Goal: Complete application form

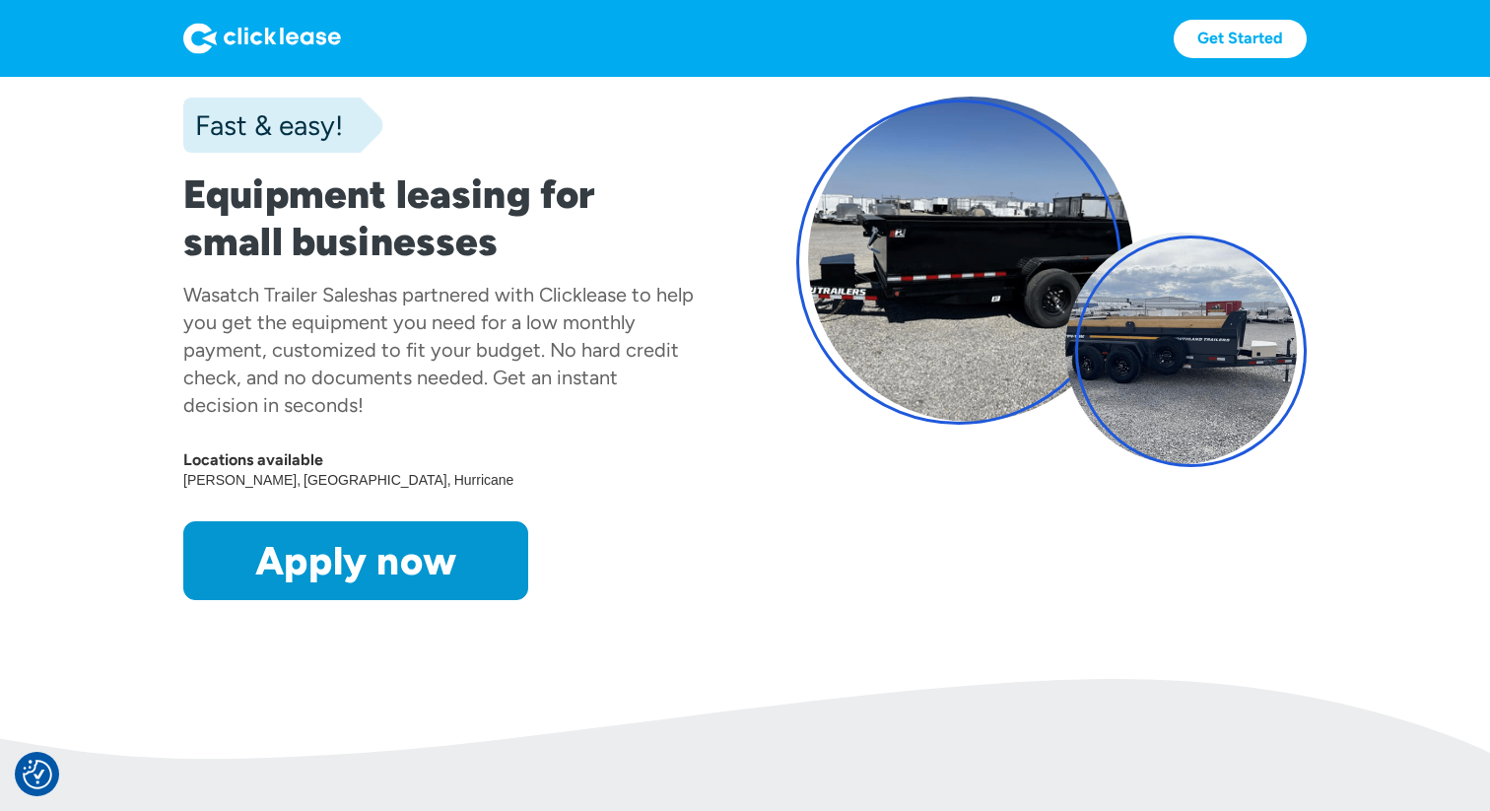
scroll to position [160, 0]
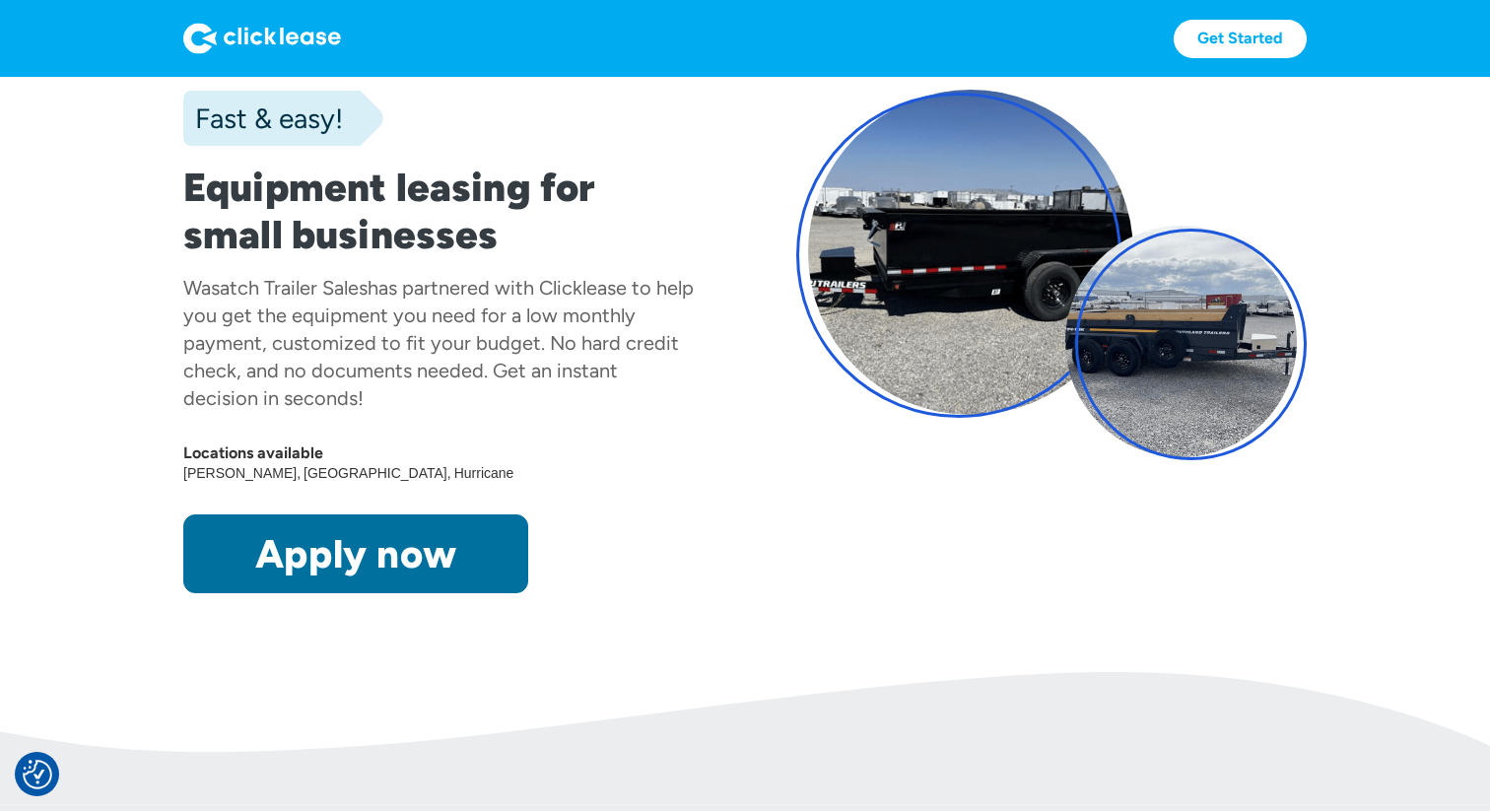
click at [418, 546] on link "Apply now" at bounding box center [355, 554] width 345 height 79
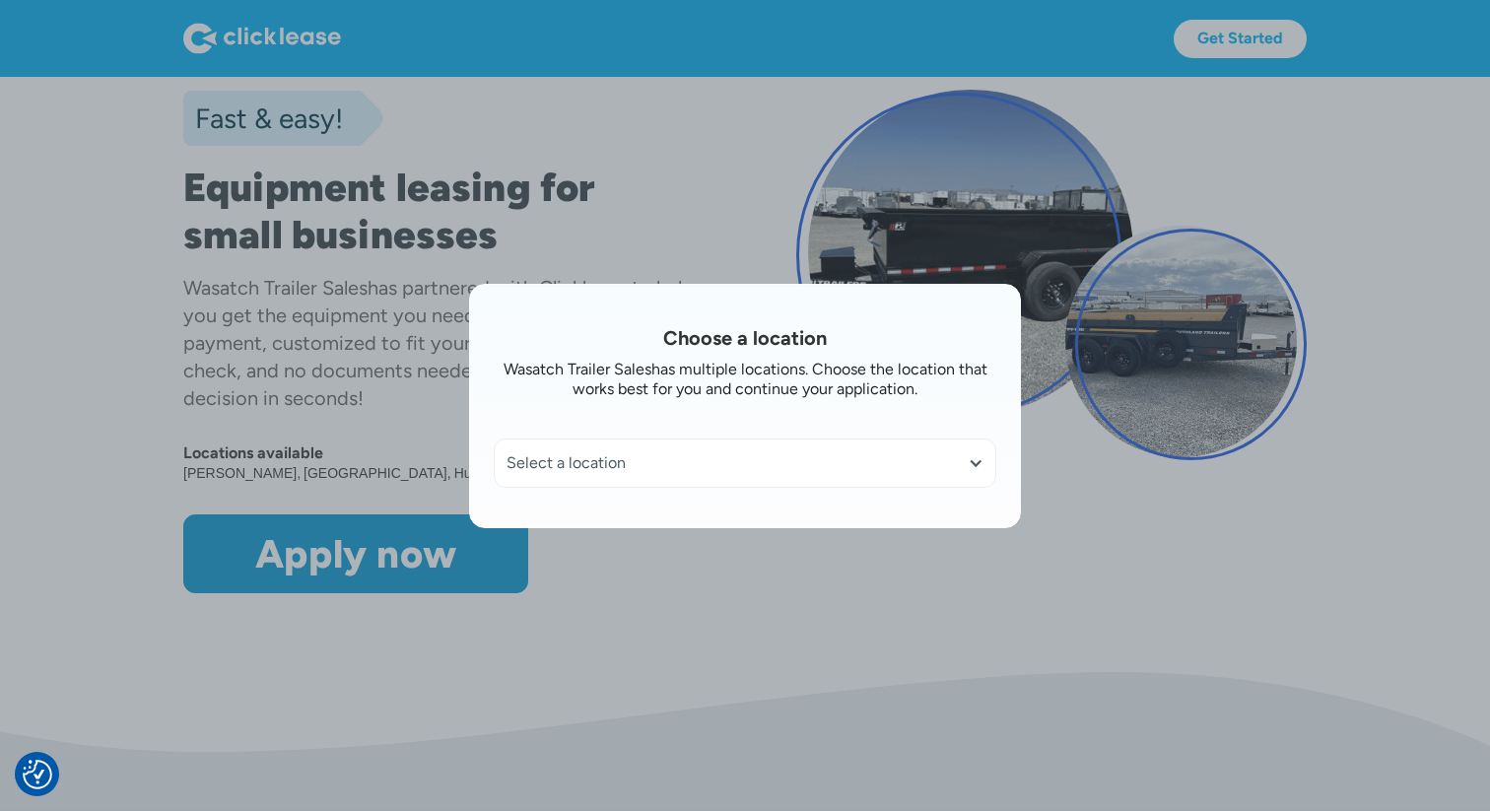
click at [672, 470] on div "Select a location" at bounding box center [745, 463] width 477 height 20
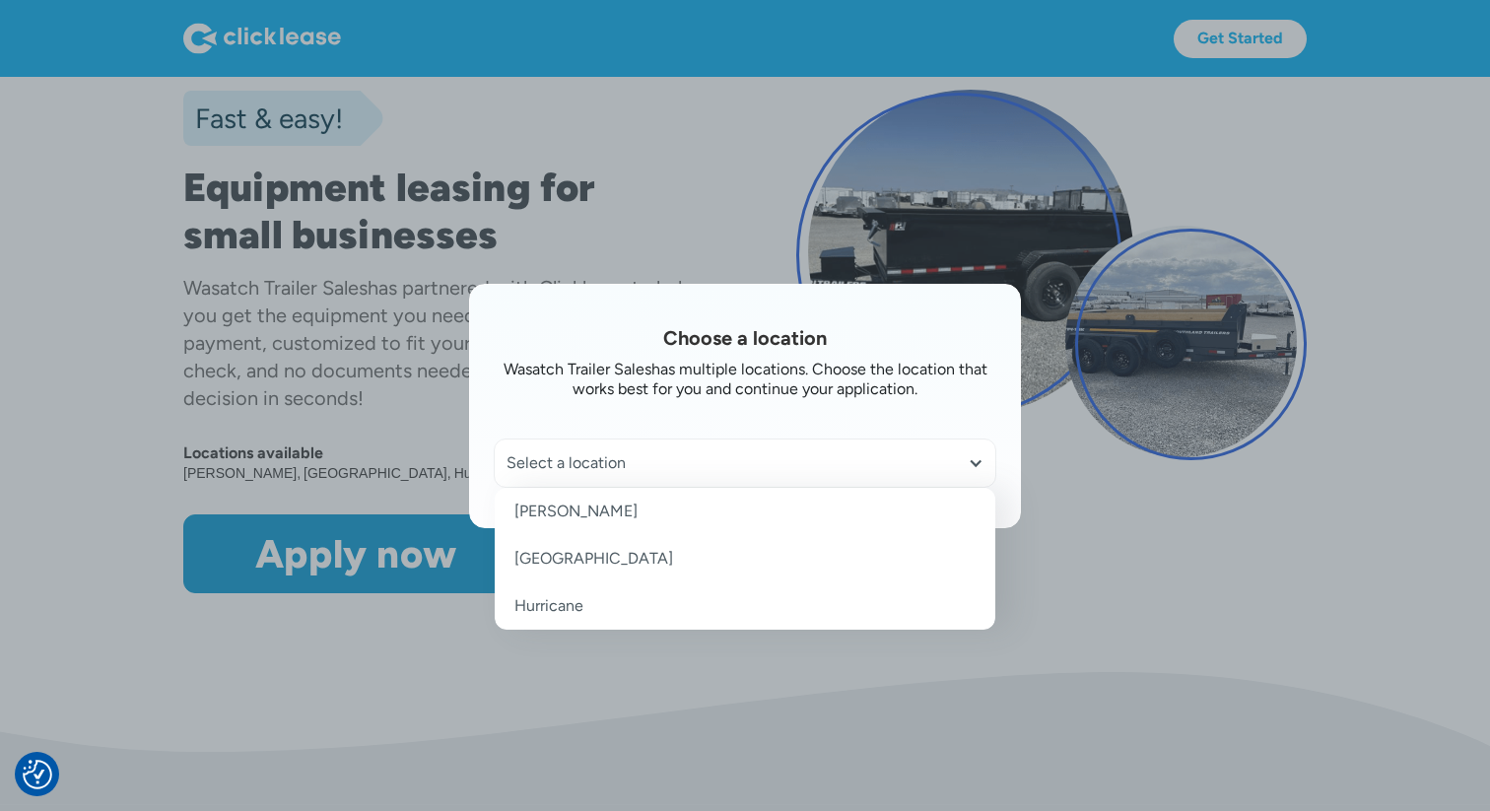
click at [661, 165] on div at bounding box center [745, 405] width 1490 height 811
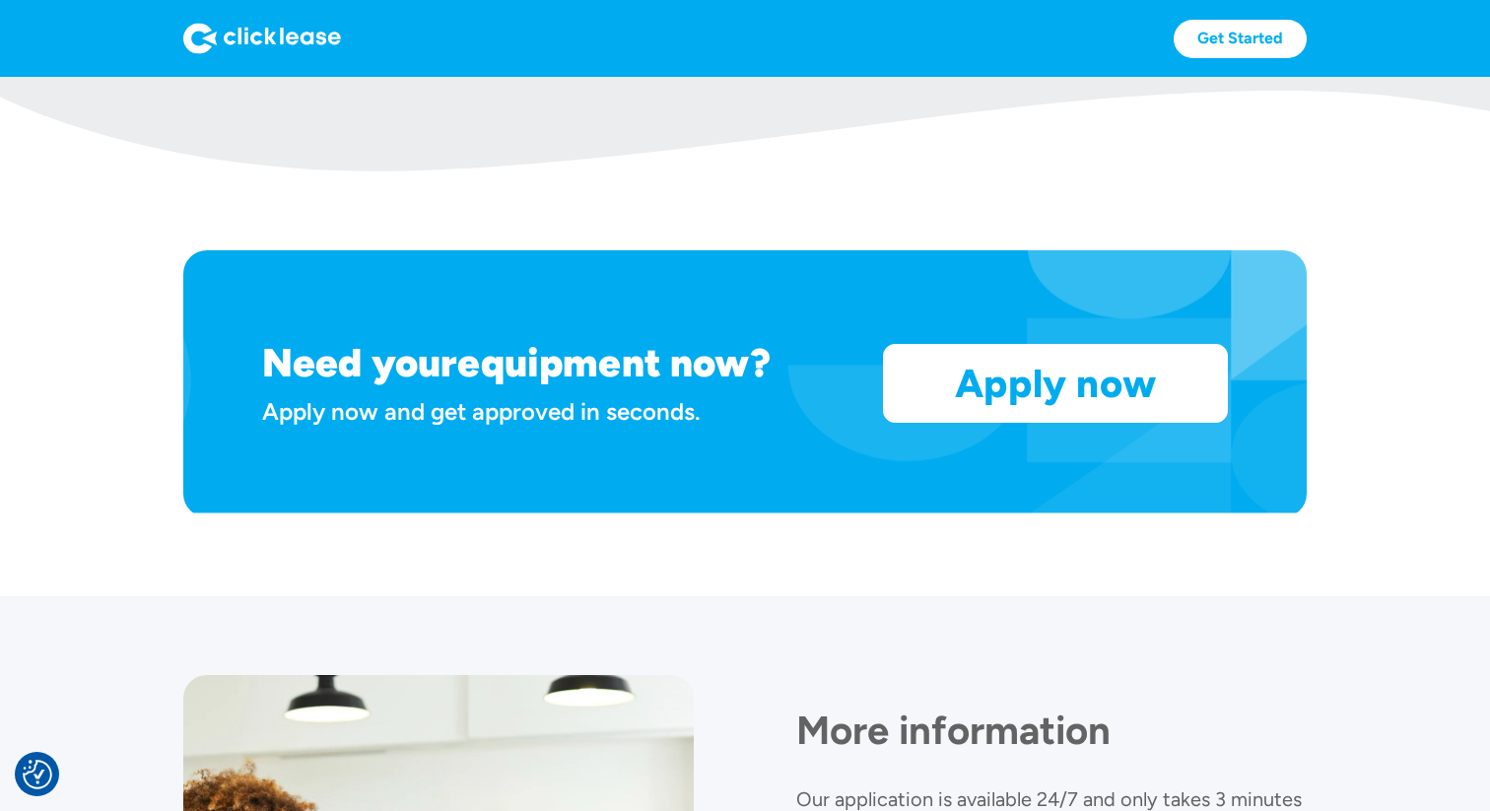
scroll to position [1576, 0]
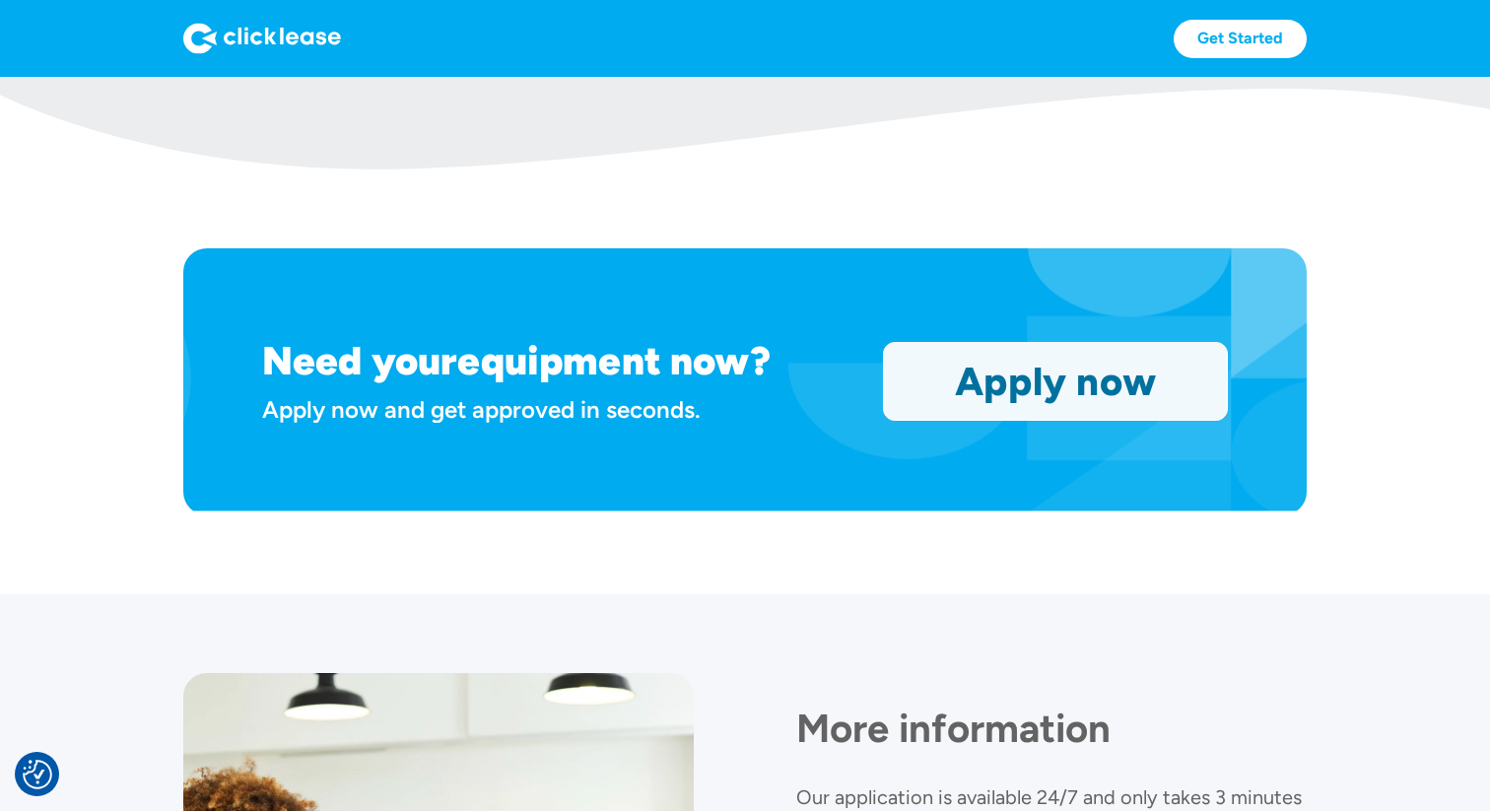
click at [993, 375] on link "Apply now" at bounding box center [1055, 381] width 343 height 77
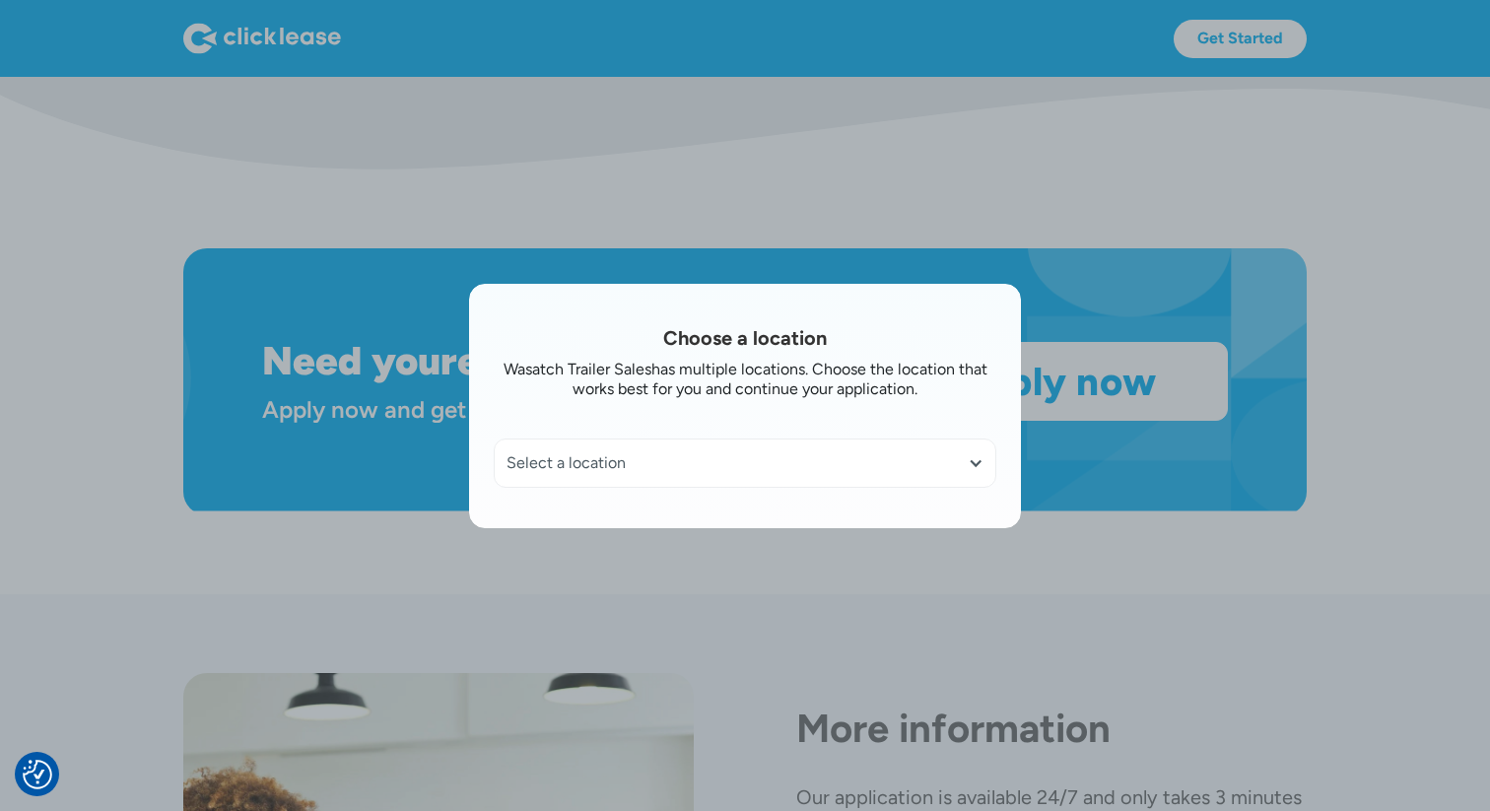
click at [689, 473] on div "Select a location" at bounding box center [745, 463] width 501 height 47
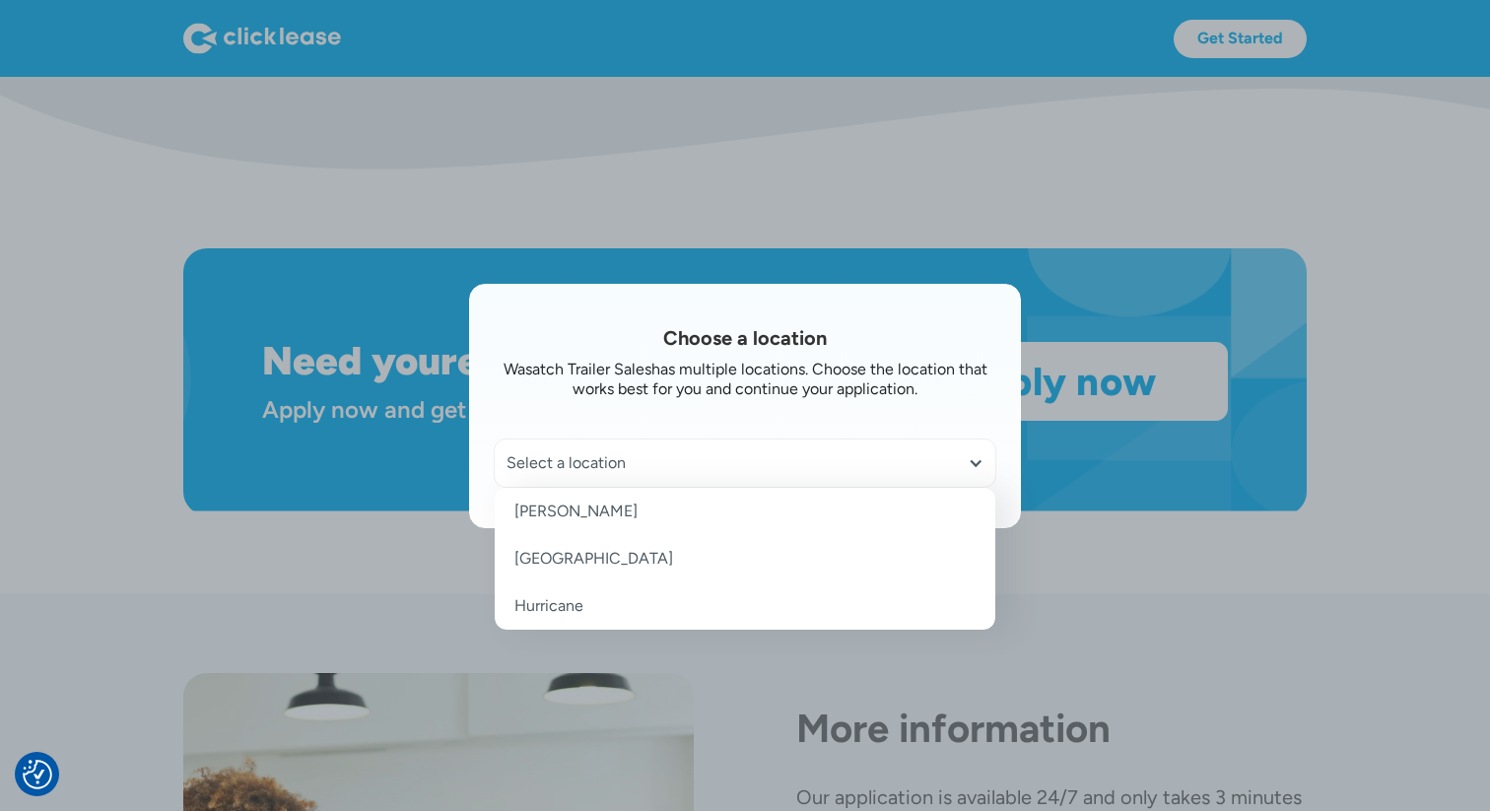
click at [762, 200] on div at bounding box center [745, 405] width 1490 height 811
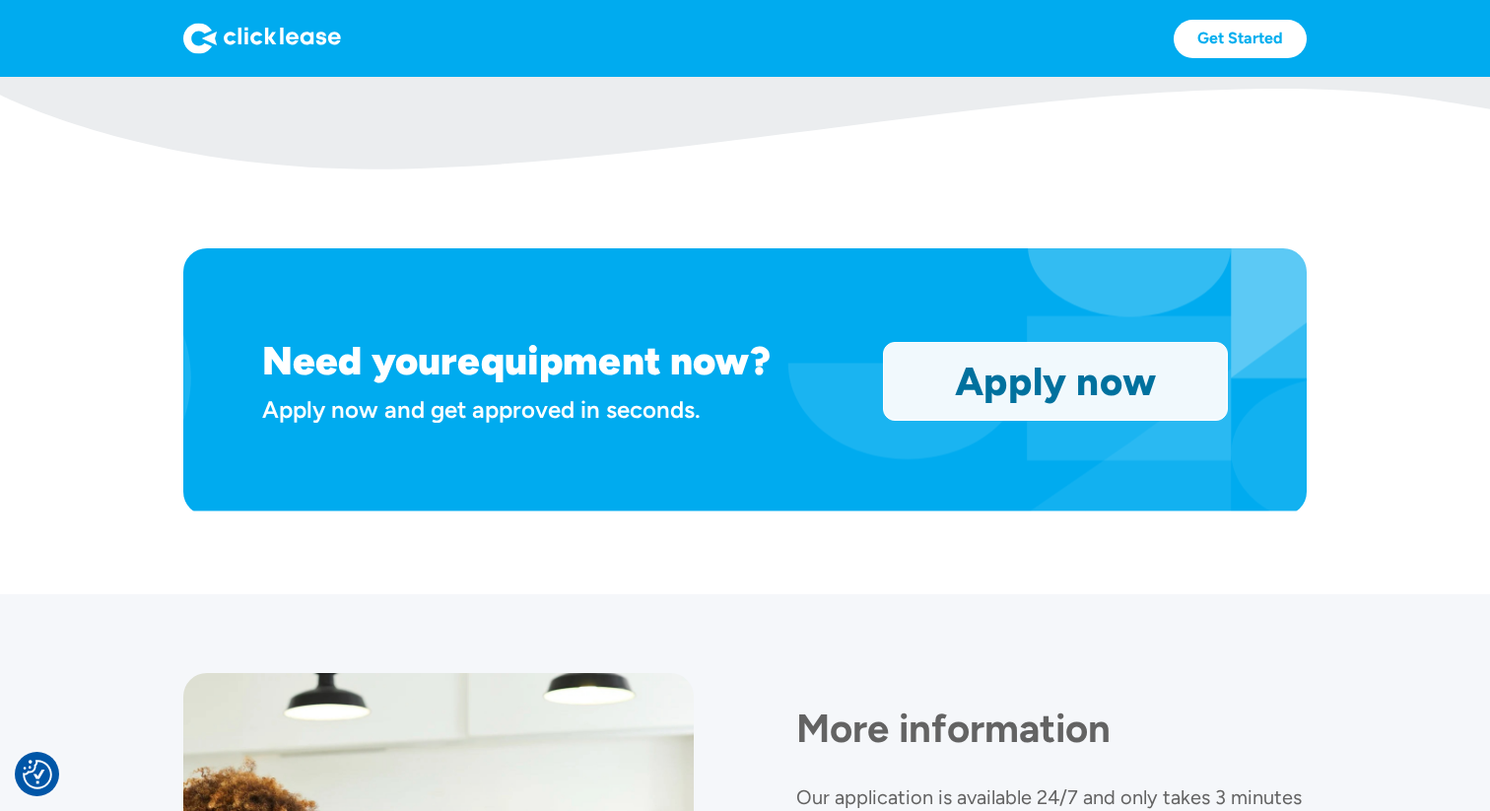
click at [1081, 379] on link "Apply now" at bounding box center [1055, 381] width 343 height 77
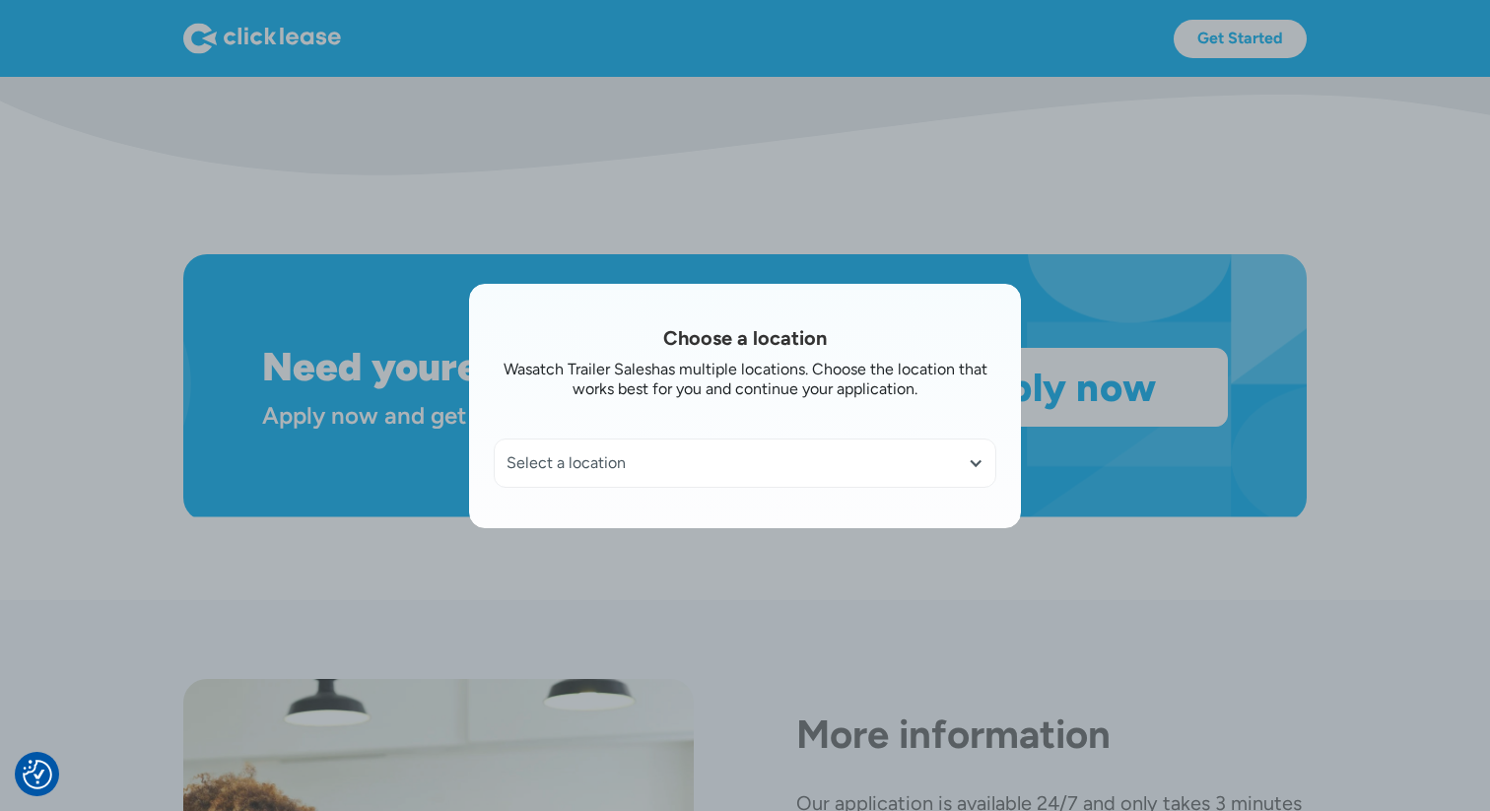
scroll to position [1556, 0]
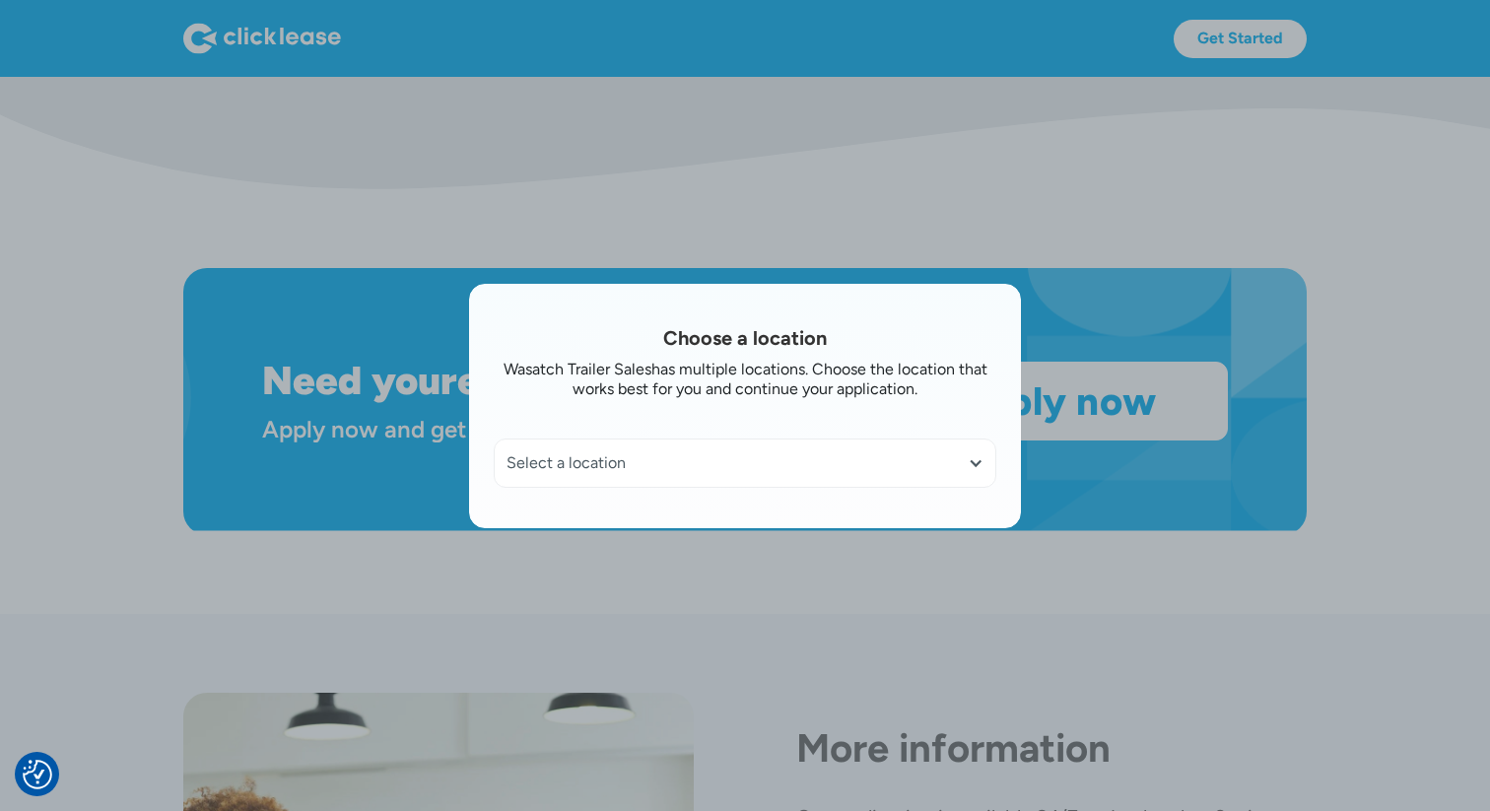
click at [832, 192] on div at bounding box center [745, 405] width 1490 height 811
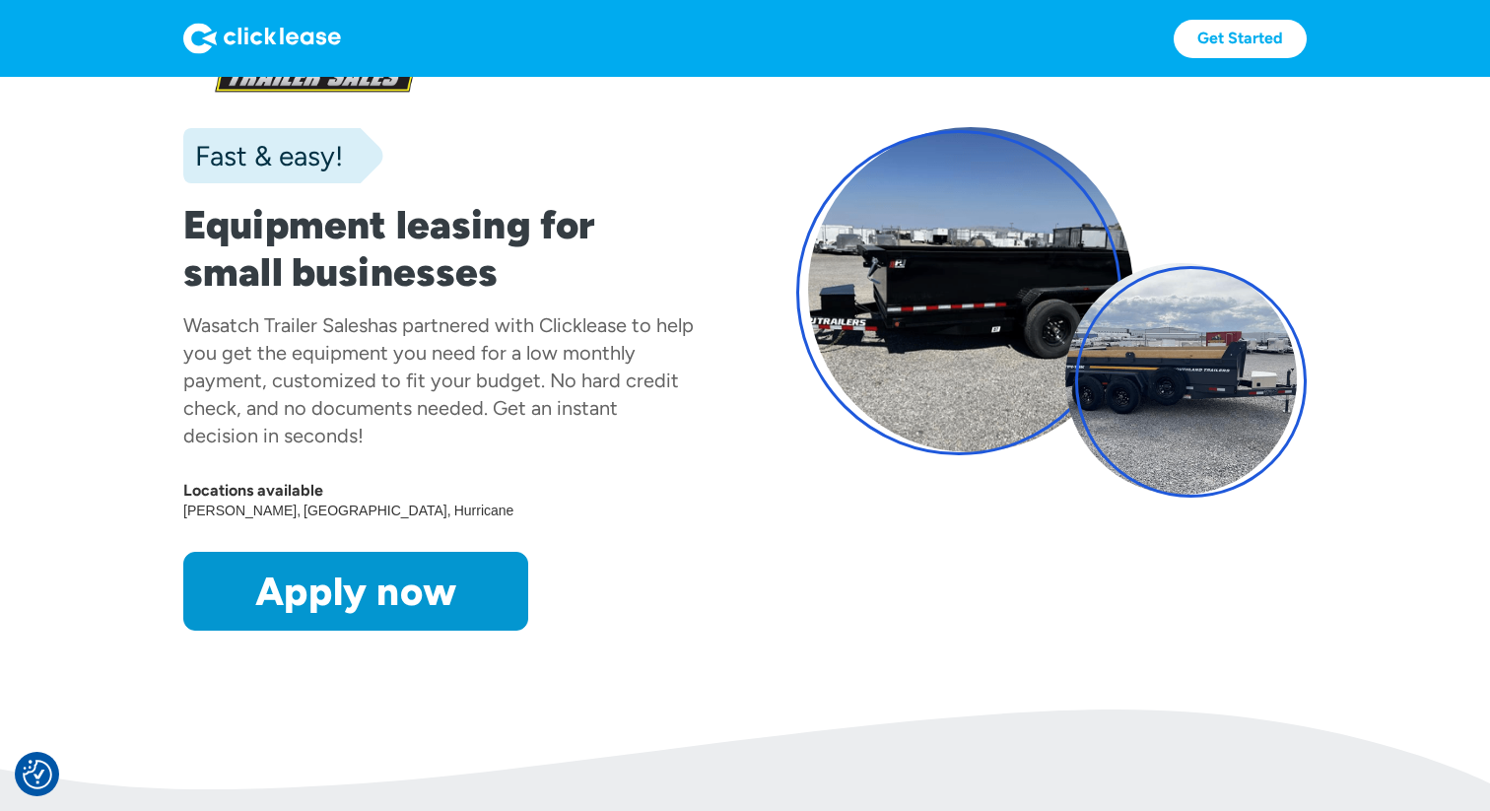
scroll to position [0, 0]
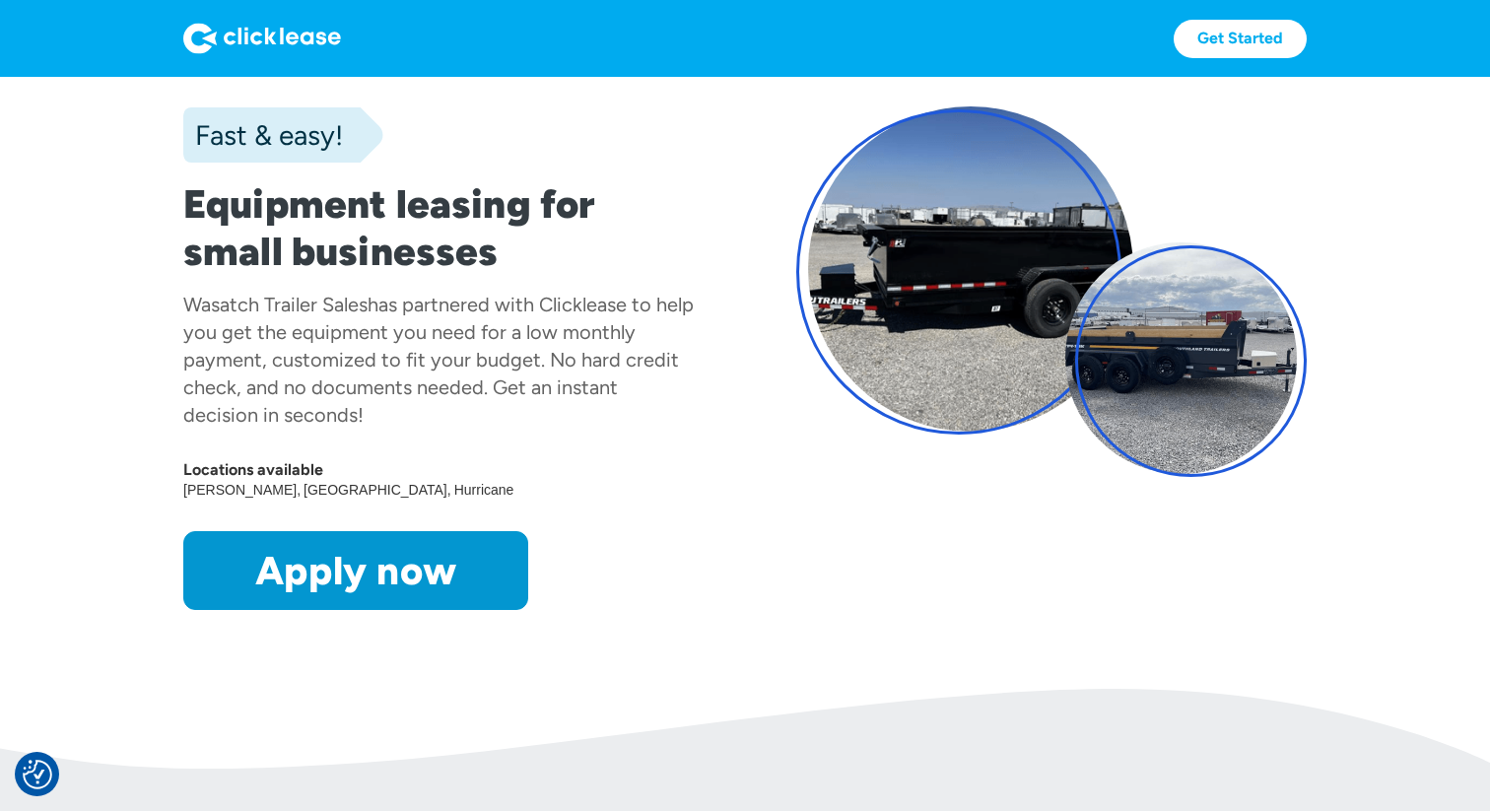
scroll to position [147, 0]
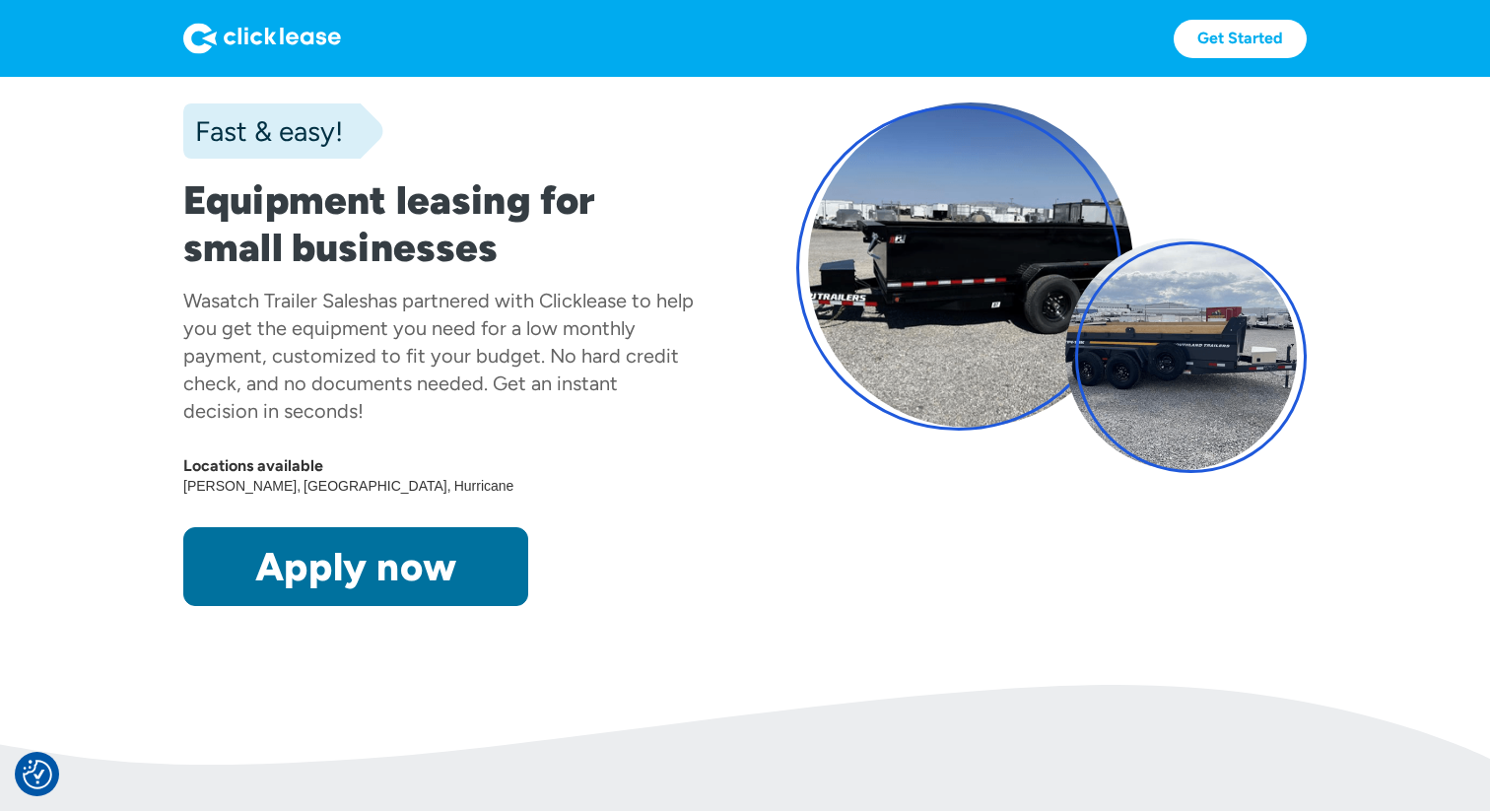
click at [402, 557] on link "Apply now" at bounding box center [355, 566] width 345 height 79
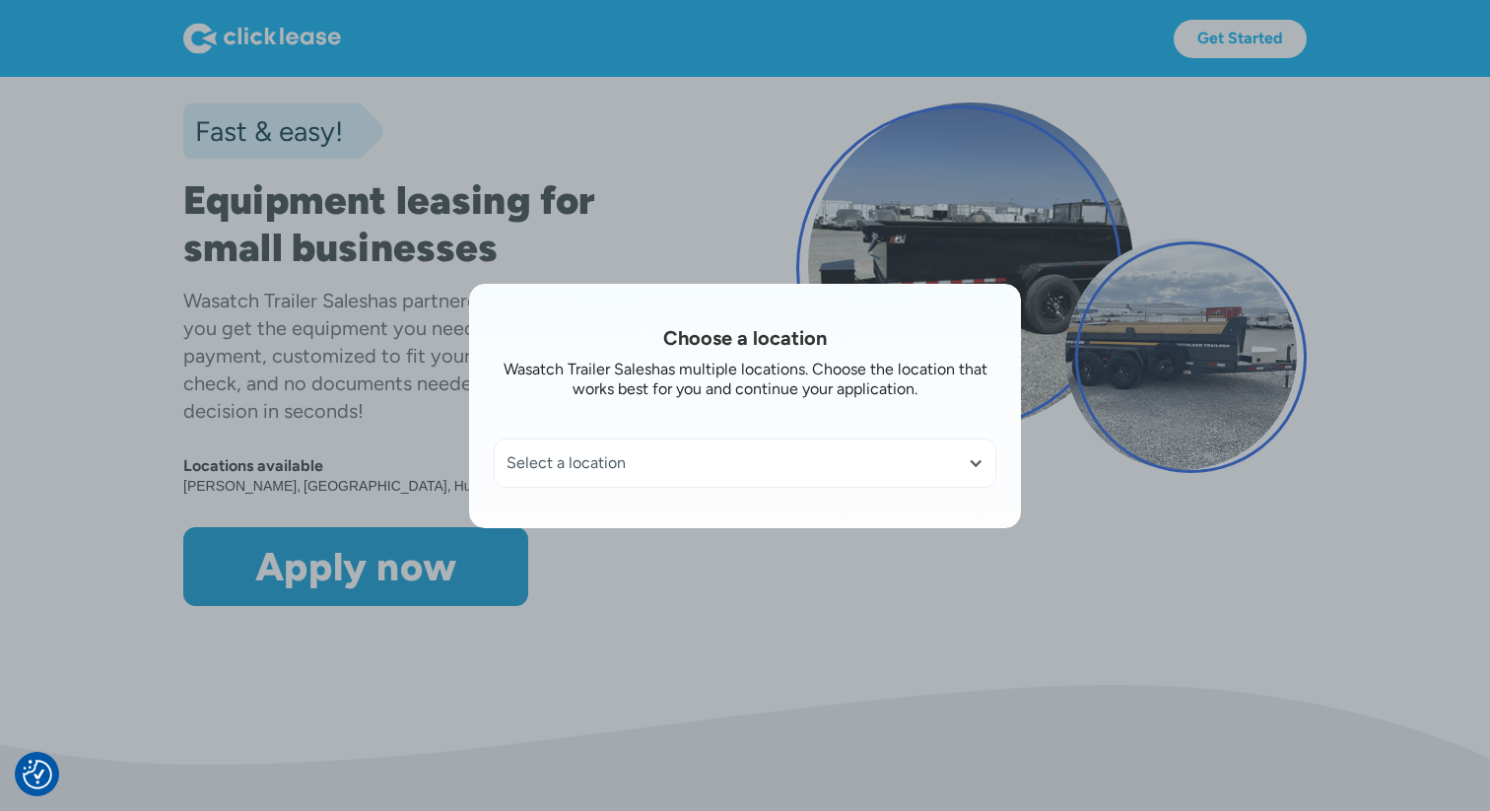
click at [642, 174] on div at bounding box center [745, 405] width 1490 height 811
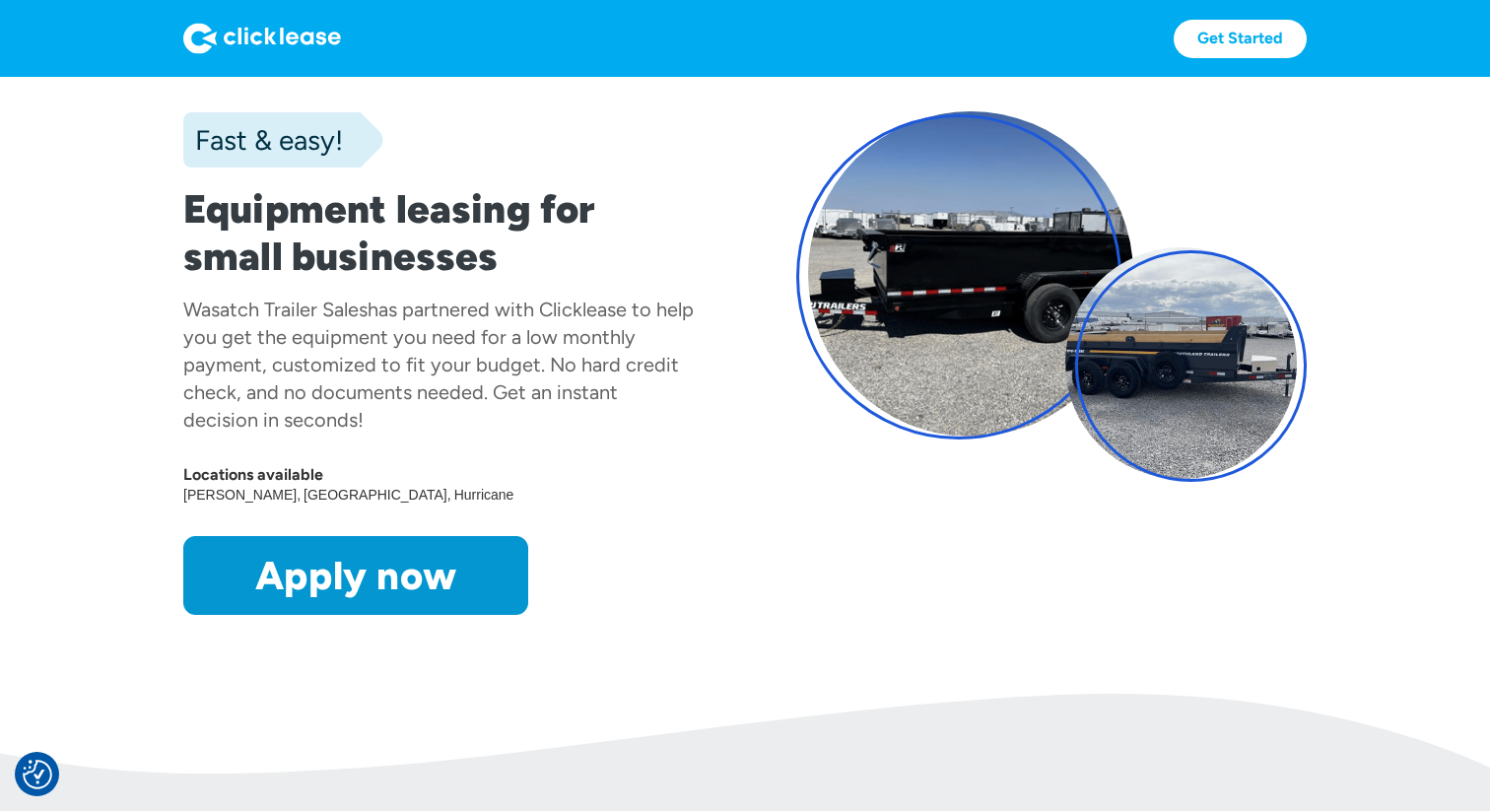
scroll to position [0, 0]
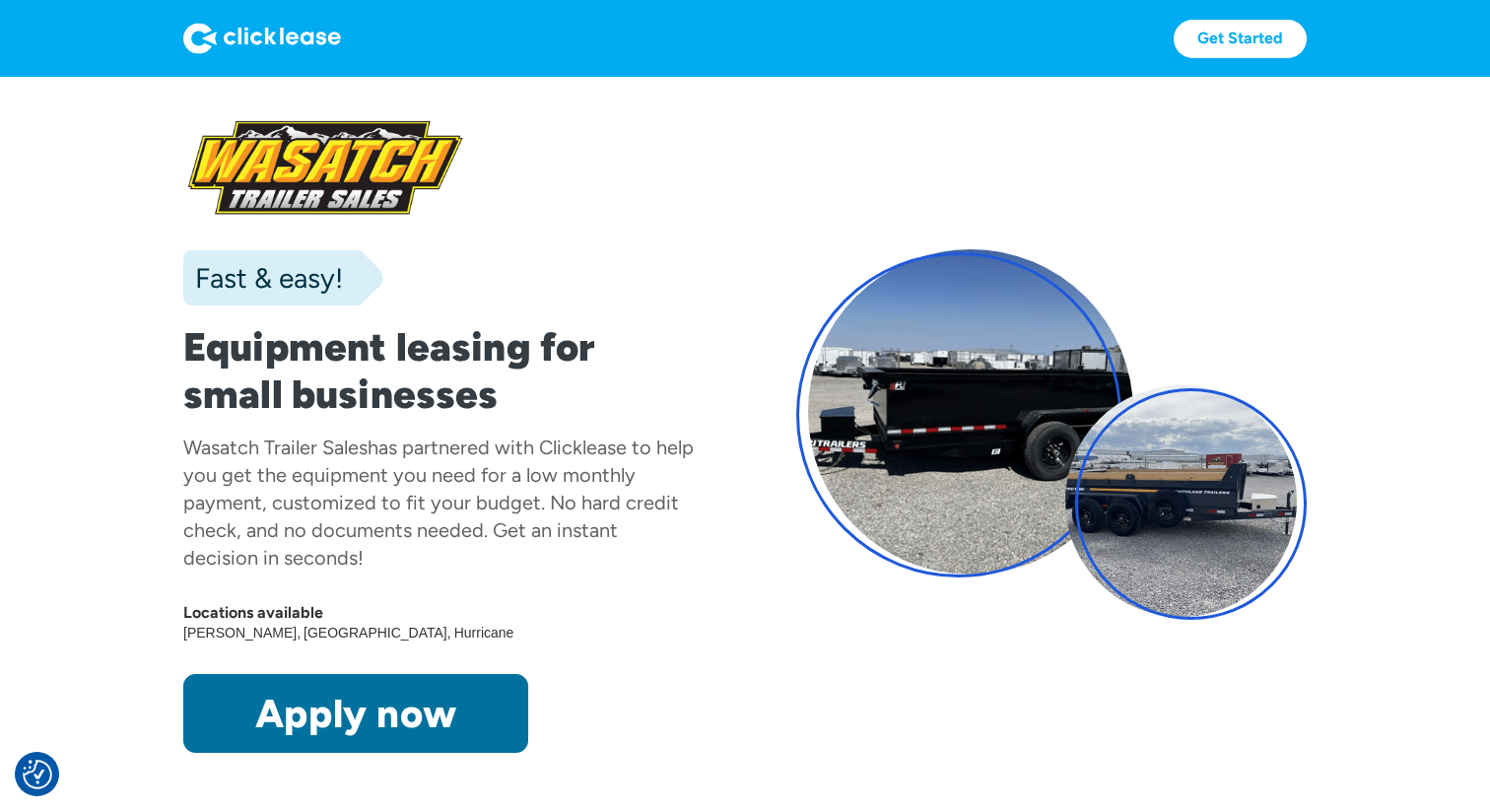
click at [413, 698] on link "Apply now" at bounding box center [355, 713] width 345 height 79
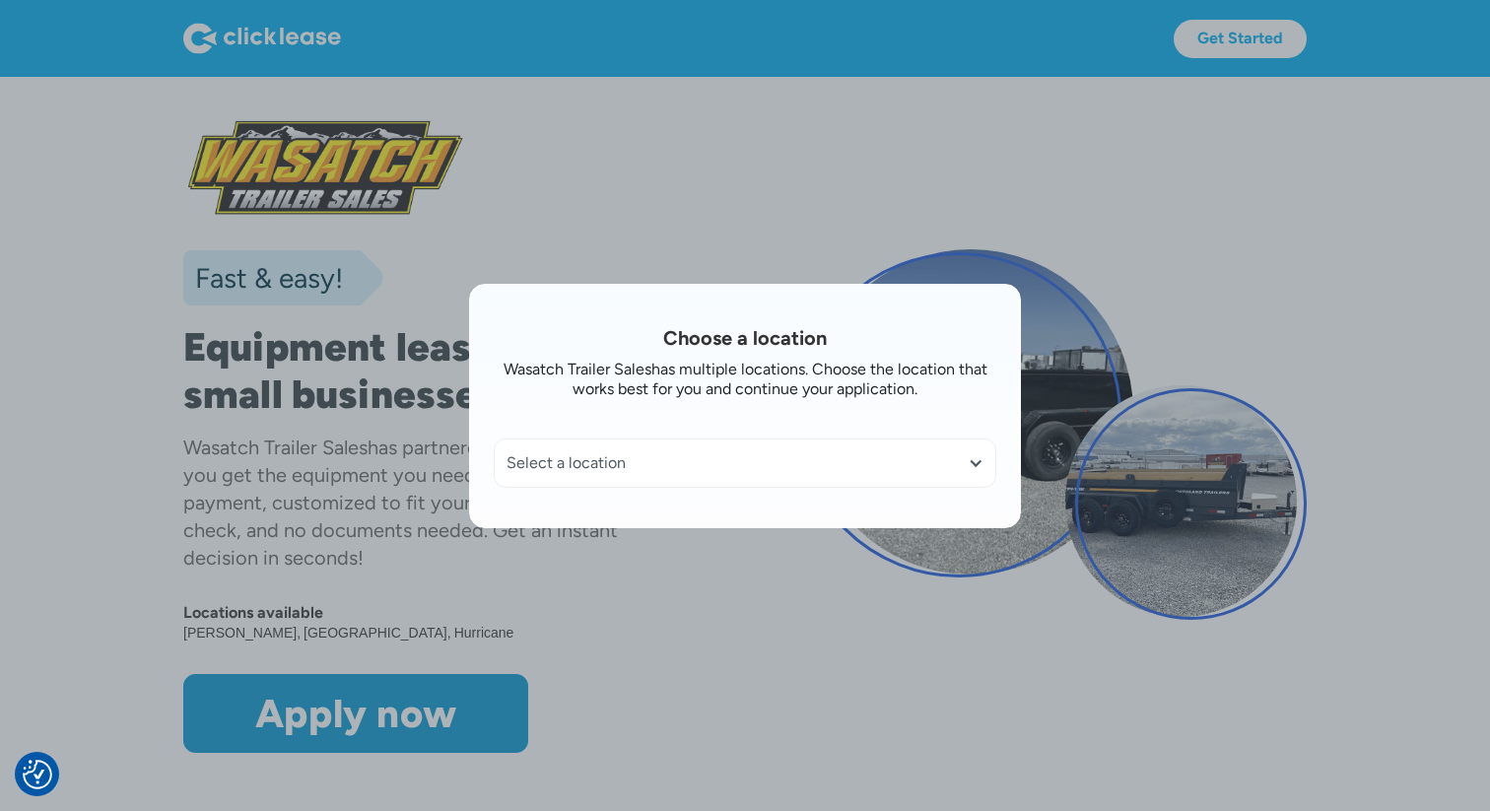
click at [1283, 264] on div at bounding box center [745, 405] width 1490 height 811
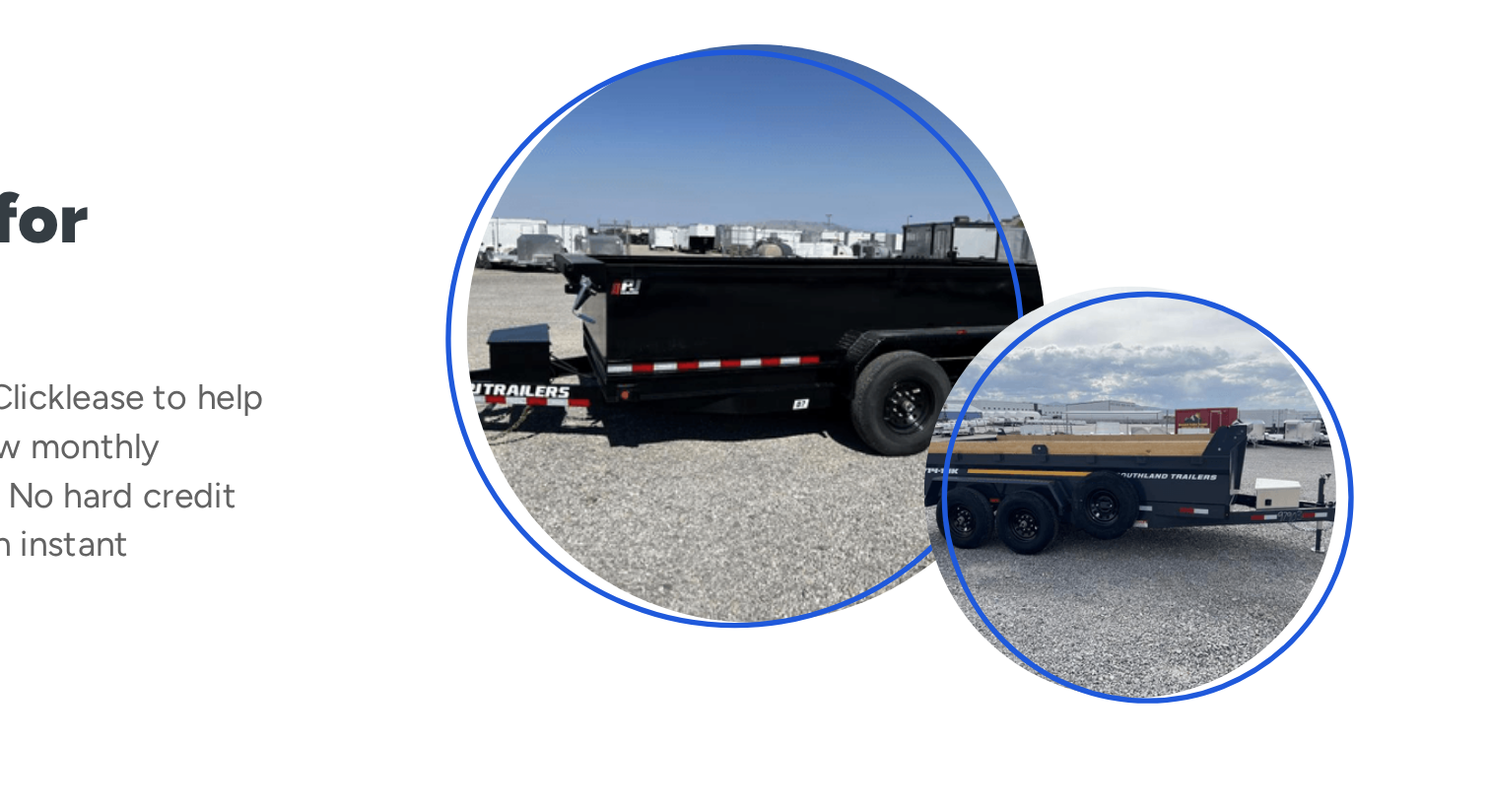
drag, startPoint x: 1138, startPoint y: 330, endPoint x: 1172, endPoint y: 357, distance: 43.6
click at [1172, 357] on div at bounding box center [1051, 434] width 511 height 371
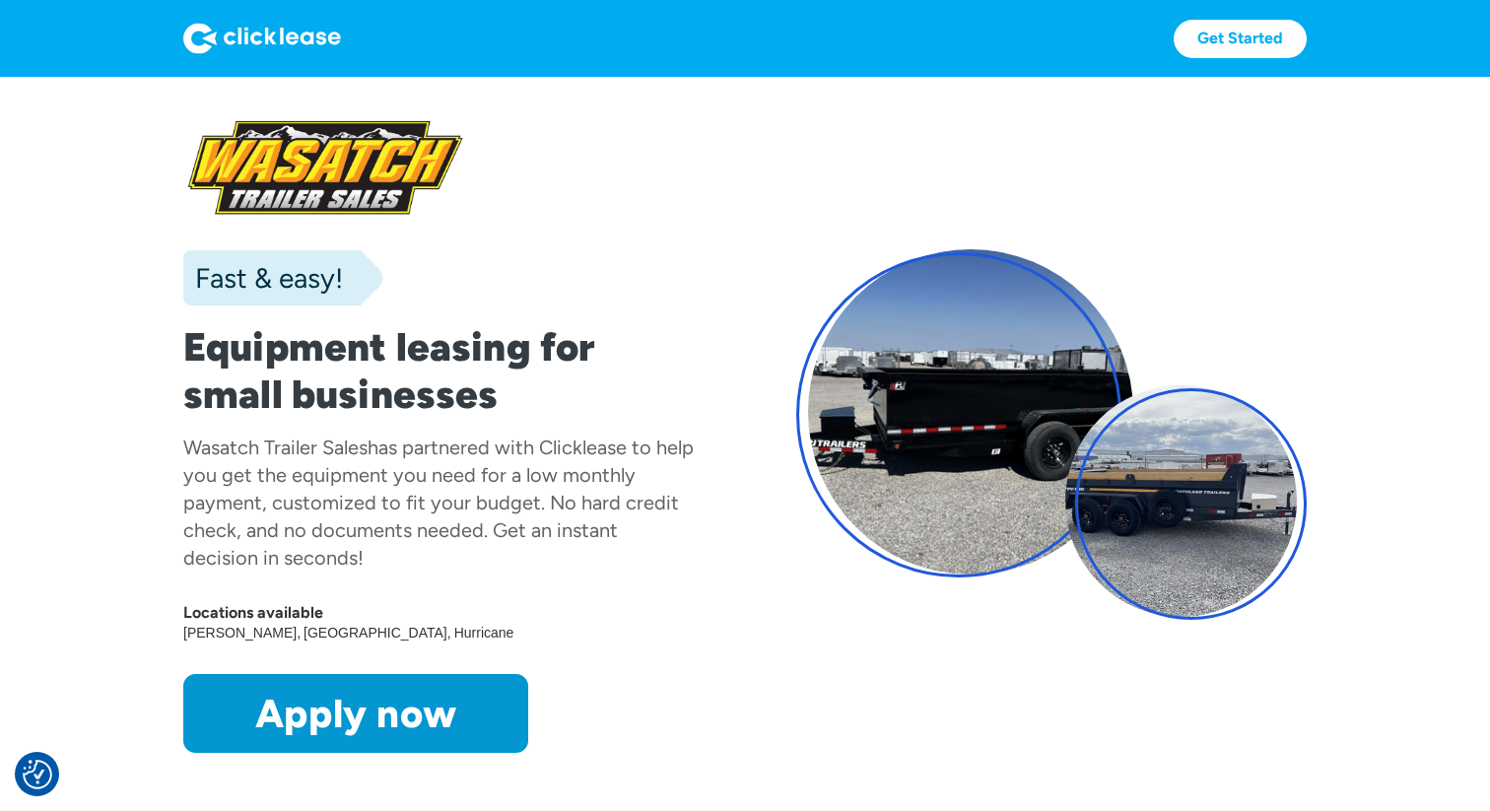
drag, startPoint x: 1452, startPoint y: 2, endPoint x: 1450, endPoint y: 55, distance: 53.3
